Goal: Transaction & Acquisition: Download file/media

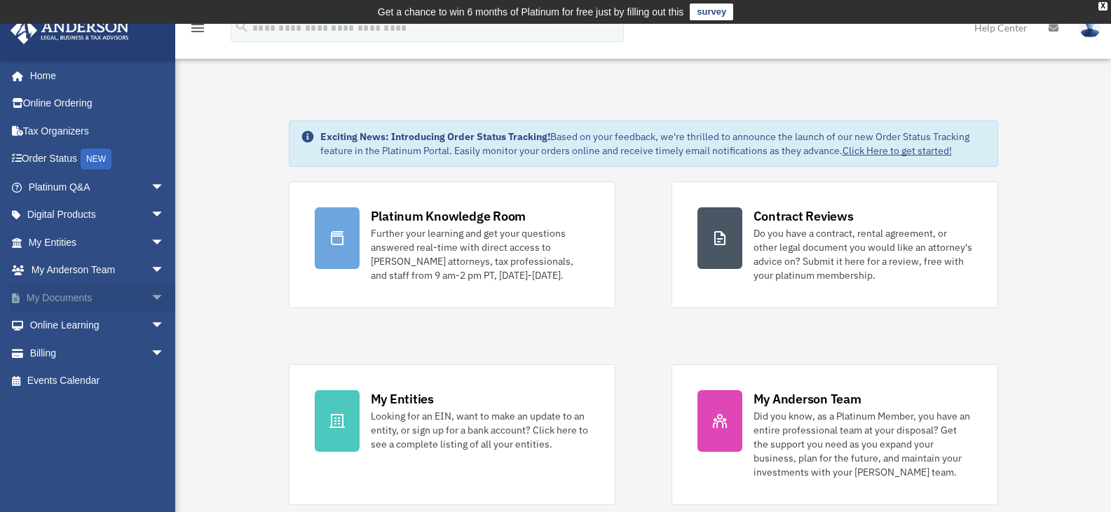
click at [67, 301] on link "My Documents arrow_drop_down" at bounding box center [98, 298] width 176 height 28
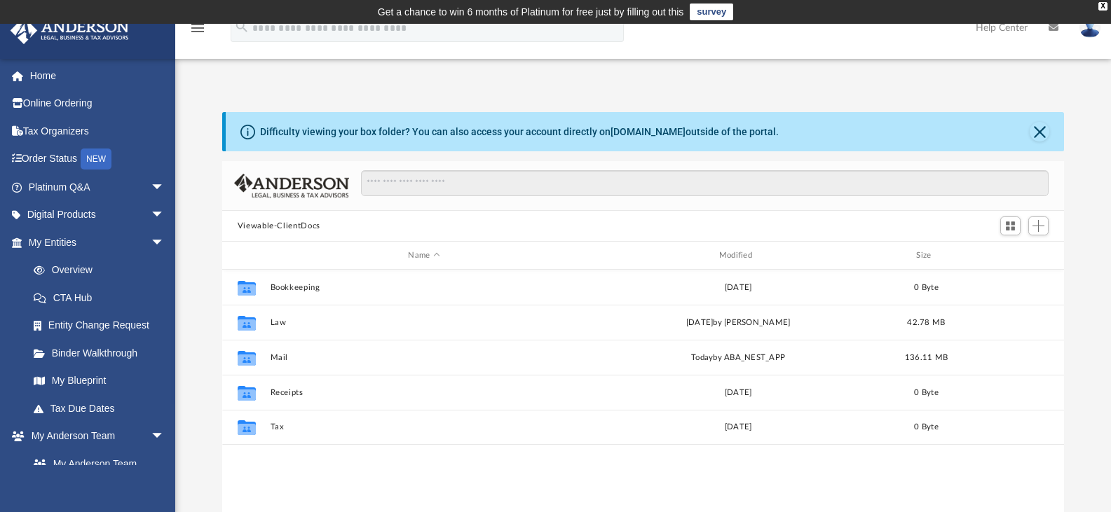
scroll to position [308, 831]
click at [723, 255] on div "Modified" at bounding box center [738, 256] width 308 height 13
click at [730, 256] on div "Modified" at bounding box center [738, 256] width 308 height 13
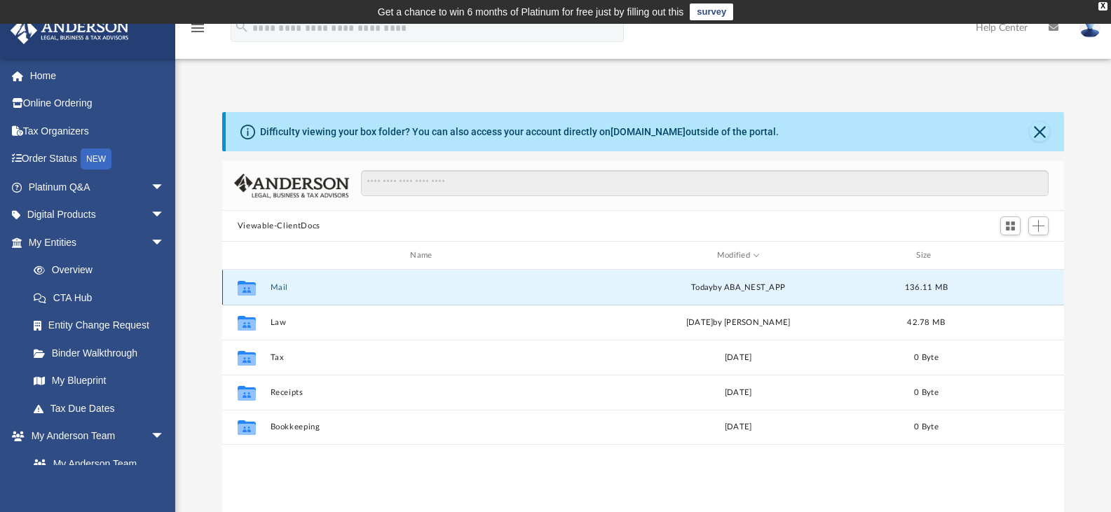
click at [282, 286] on button "Mail" at bounding box center [424, 287] width 308 height 9
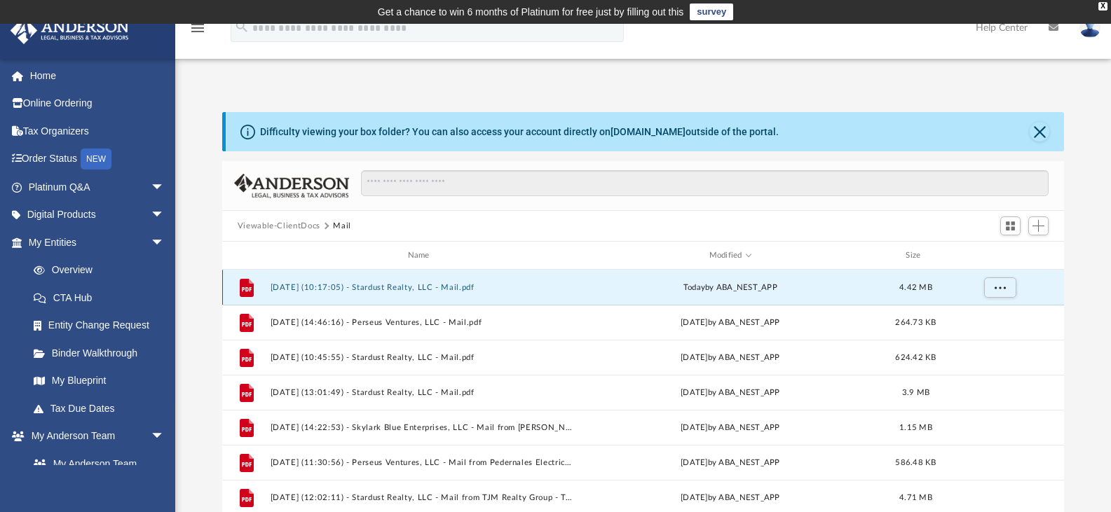
click at [366, 285] on button "2025.09.24 (10:17:05) - Stardust Realty, LLC - Mail.pdf" at bounding box center [421, 287] width 303 height 9
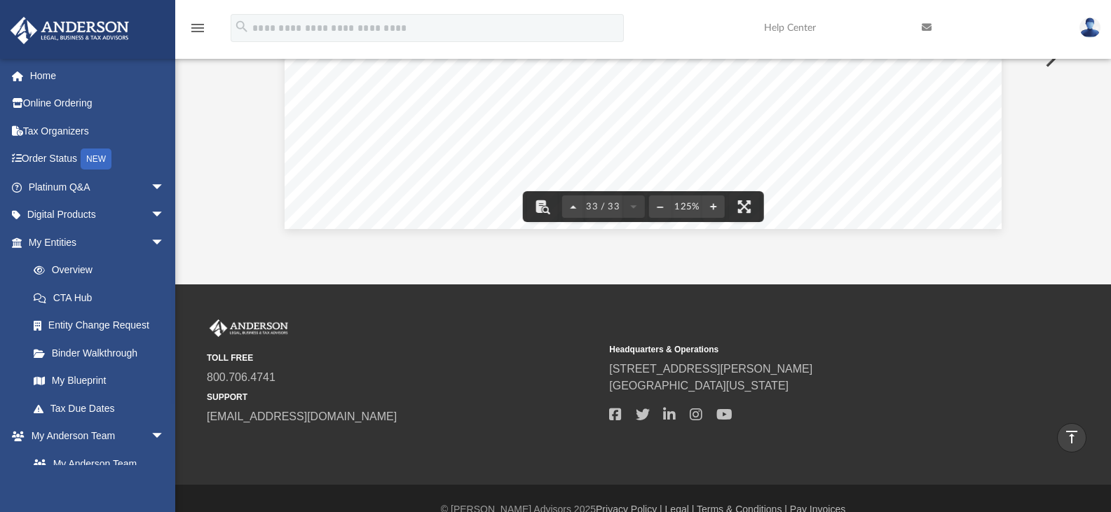
scroll to position [0, 0]
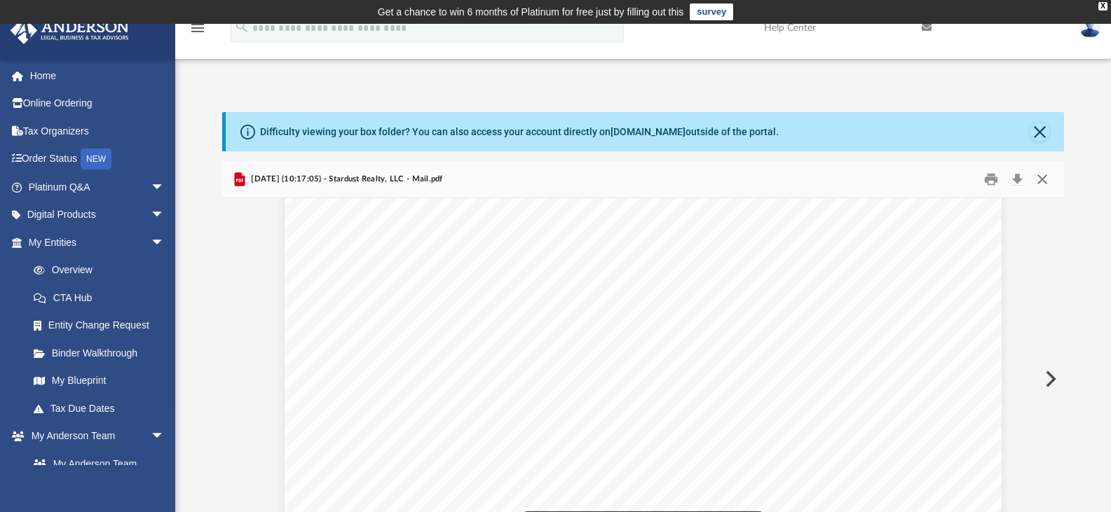
click at [1044, 173] on button "Close" at bounding box center [1042, 180] width 25 height 22
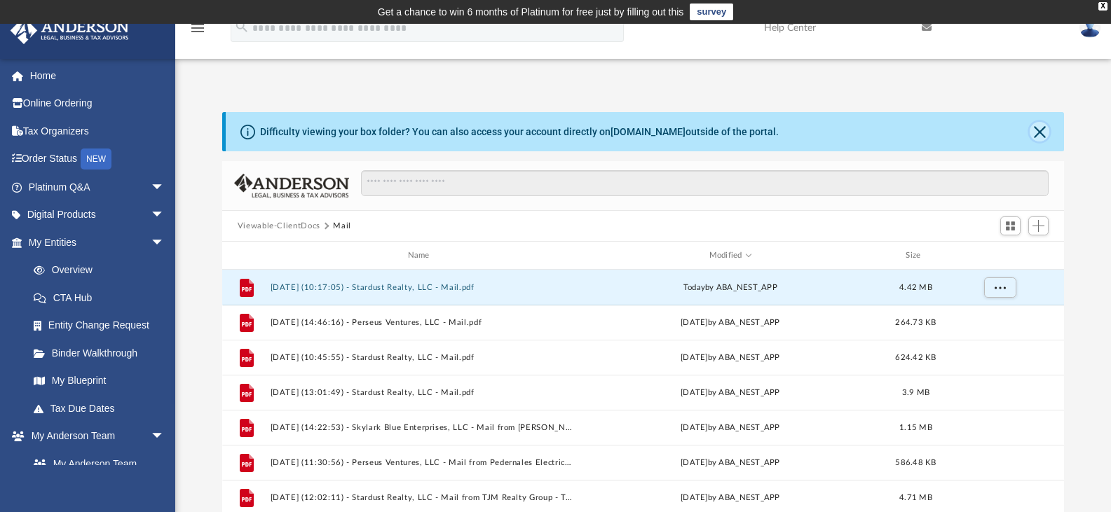
click at [1040, 132] on button "Close" at bounding box center [1040, 132] width 20 height 20
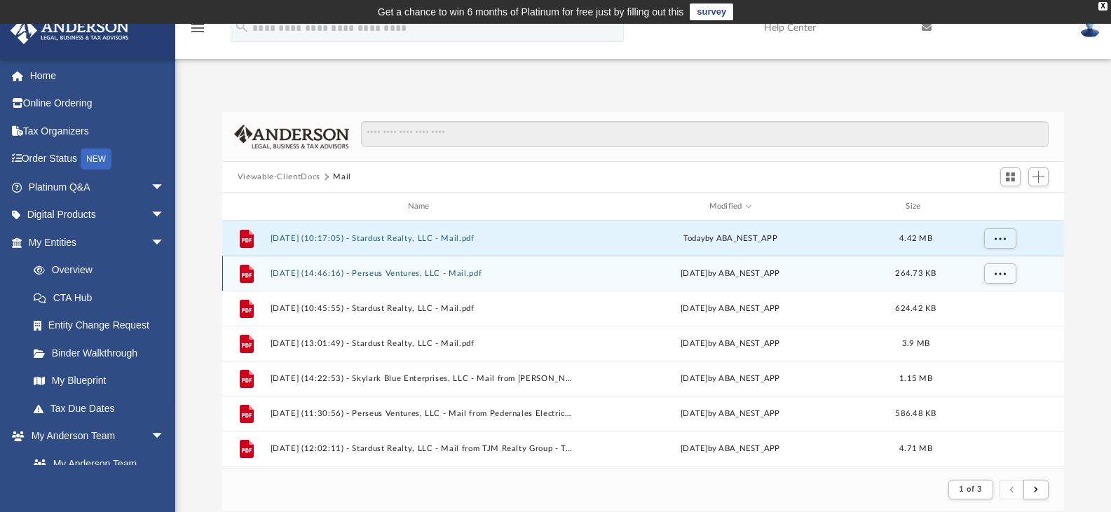
click at [439, 274] on button "2025.09.18 (14:46:16) - Perseus Ventures, LLC - Mail.pdf" at bounding box center [421, 273] width 303 height 9
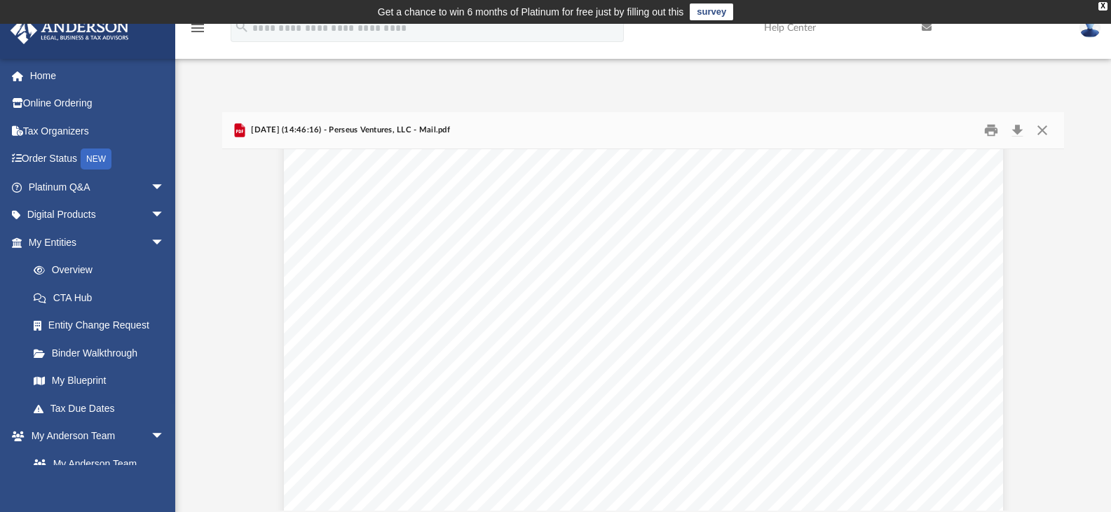
scroll to position [214, 0]
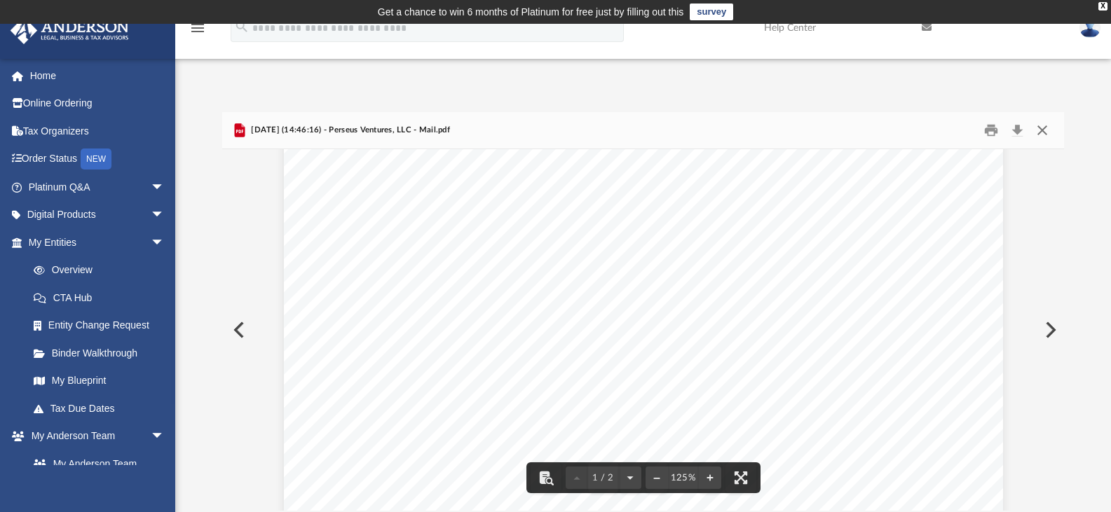
click at [1040, 130] on button "Close" at bounding box center [1042, 131] width 25 height 22
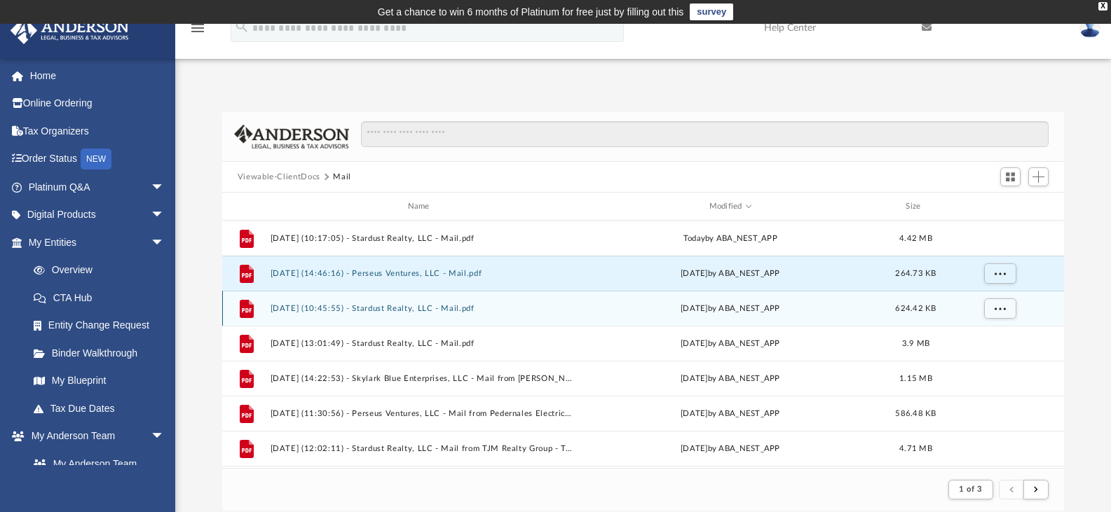
click at [413, 307] on button "2025.09.05 (10:45:55) - Stardust Realty, LLC - Mail.pdf" at bounding box center [421, 308] width 303 height 9
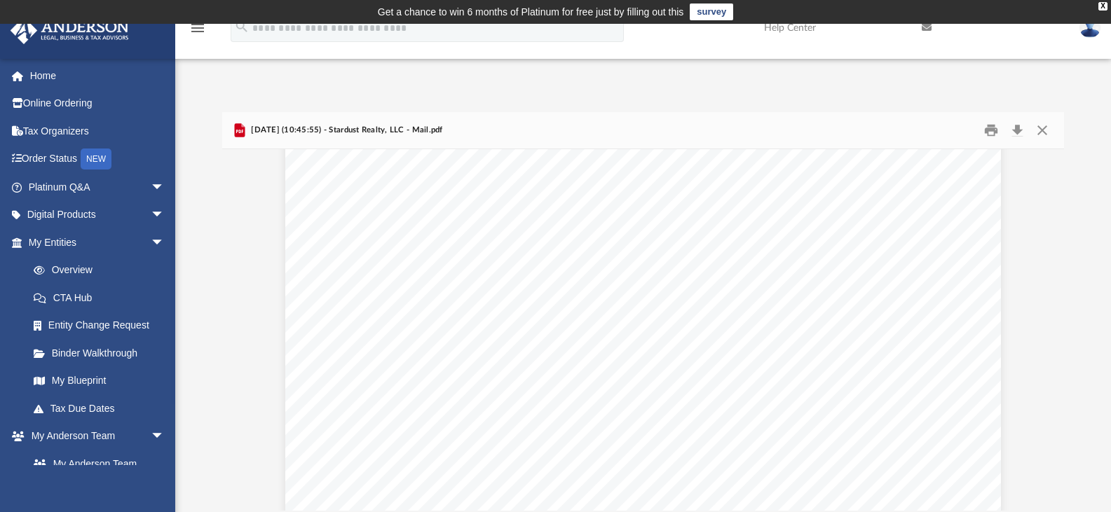
scroll to position [0, 0]
